Goal: Register for event/course

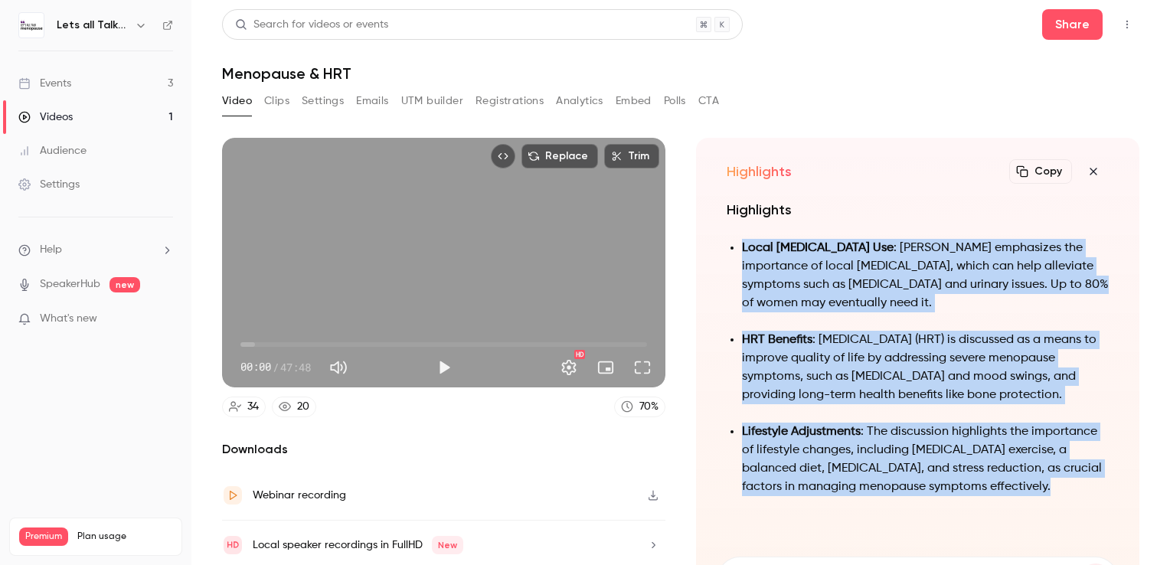
scroll to position [50, 0]
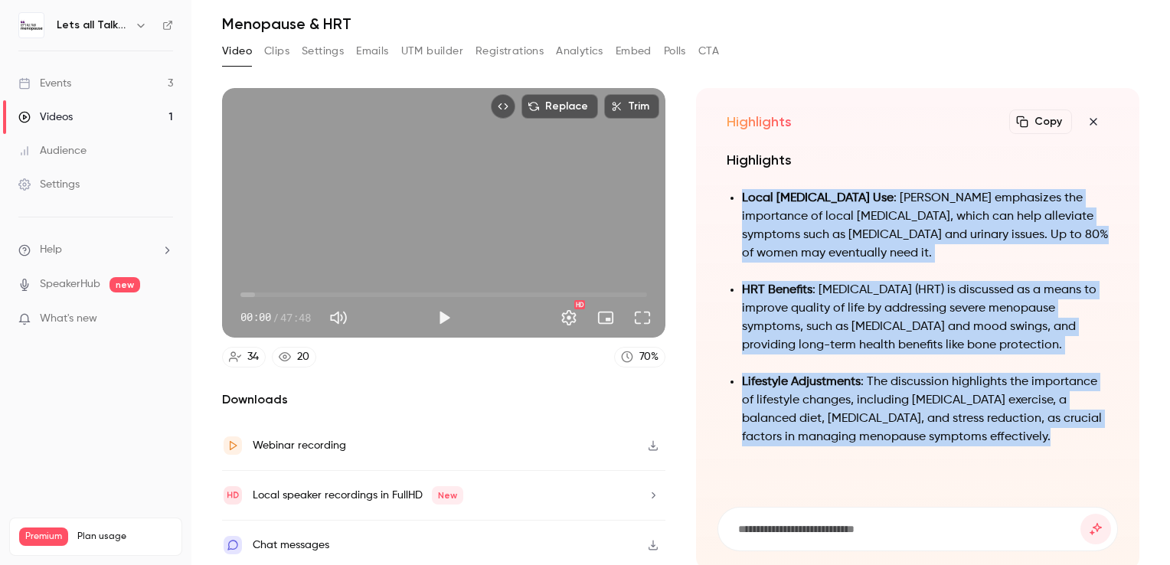
click at [61, 80] on div "Events" at bounding box center [44, 83] width 53 height 15
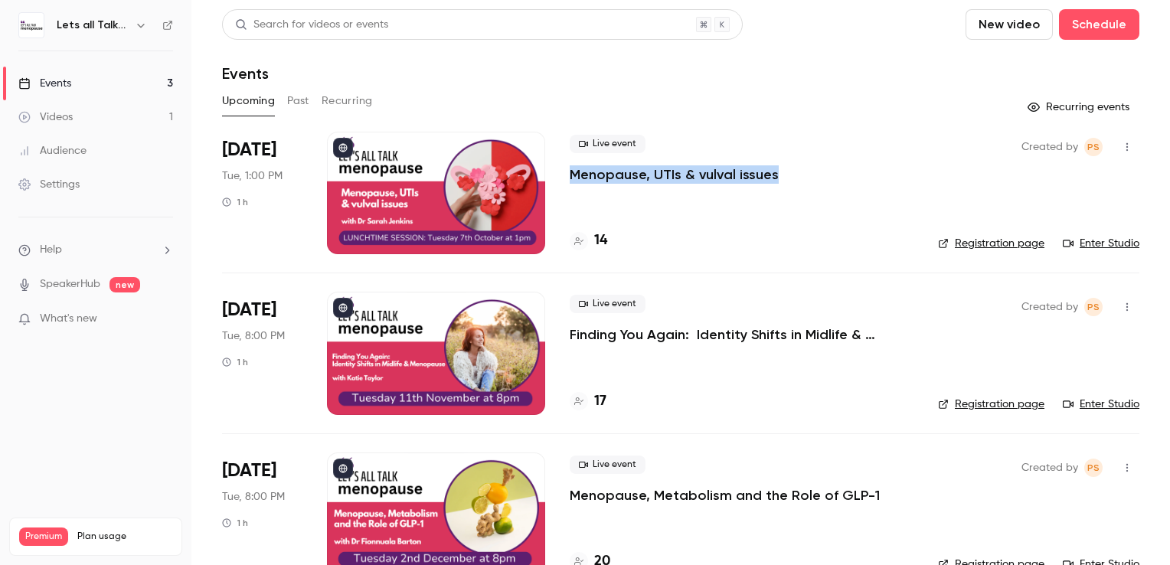
drag, startPoint x: 781, startPoint y: 179, endPoint x: 573, endPoint y: 175, distance: 208.3
click at [573, 175] on div "Live event Menopause, UTIs & vulval issues" at bounding box center [742, 159] width 344 height 49
copy p "Menopause, UTIs & vulval issues"
